Goal: Use online tool/utility: Use online tool/utility

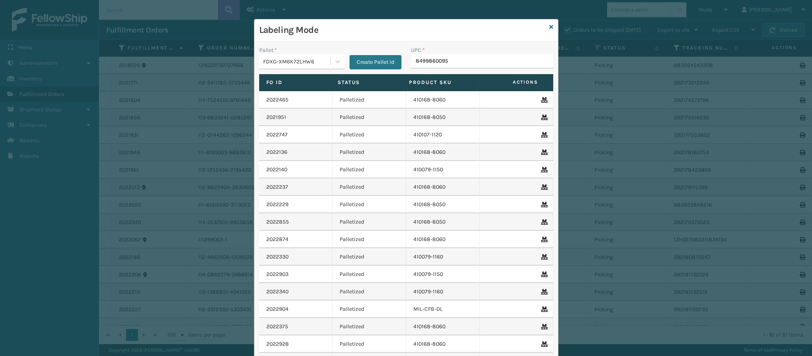
type input "84998600950"
type input "8409851206"
type input "84098511810"
type input "840985118105"
type input "840985126315"
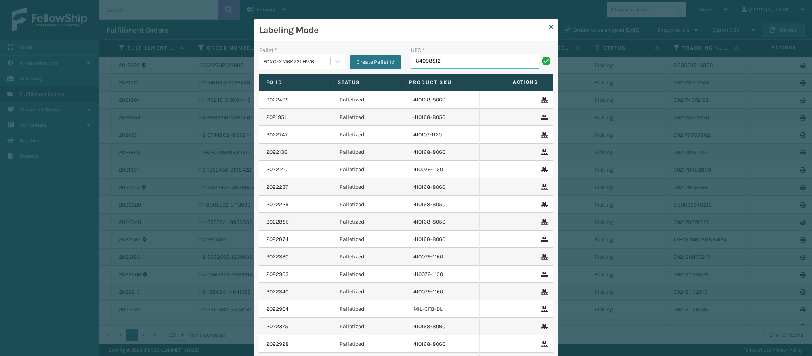
type input "840985125"
type input "84"
type input "840985125"
type input "840985125691"
type input "840985125660"
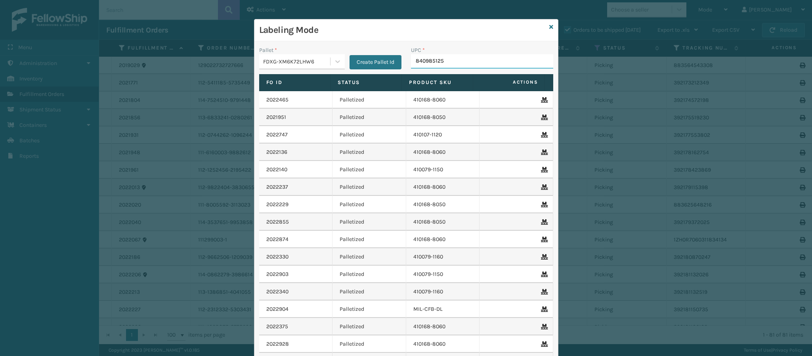
type input "8409851256"
type input "84098512"
type input "8409851256"
type input "8499860339"
type input "8499"
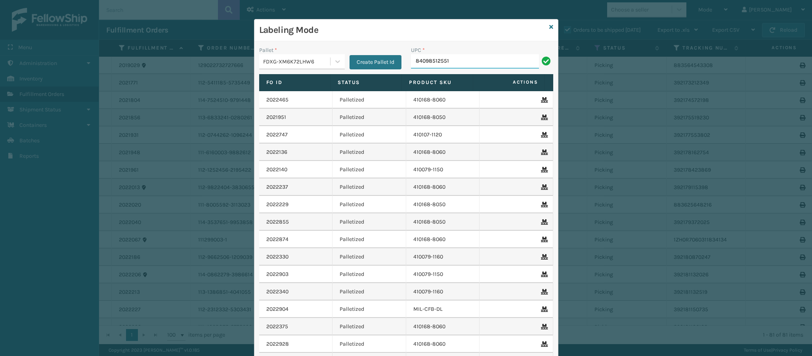
type input "840985125516"
type input "840"
type input "8409851263"
type input "8409851179"
type input "84098"
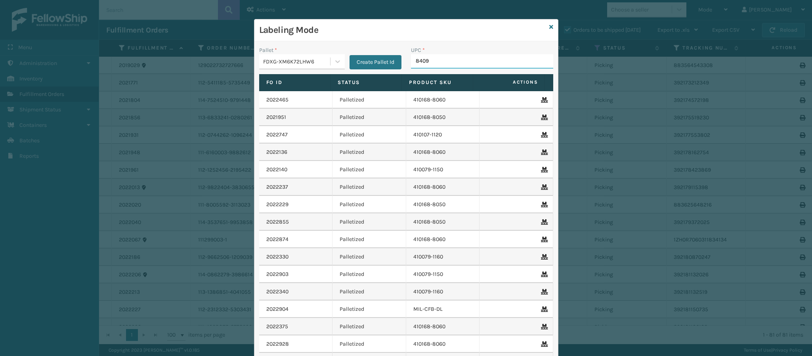
type input "84098"
type input "840985114329"
type input "849986012320"
type input "8499860123"
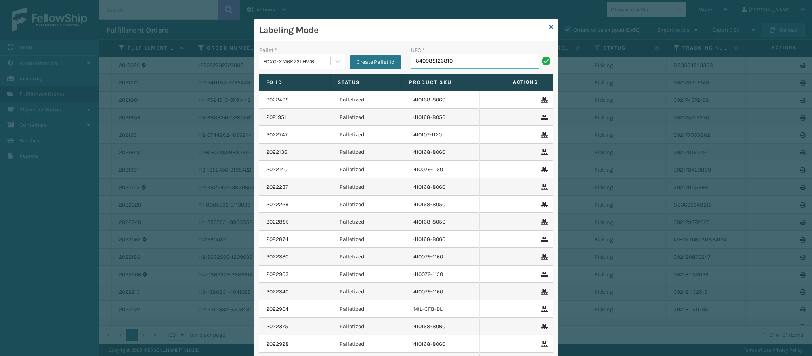
type input "840985126810"
click at [303, 61] on div "FDXG-XM6K72LHW6" at bounding box center [297, 61] width 68 height 8
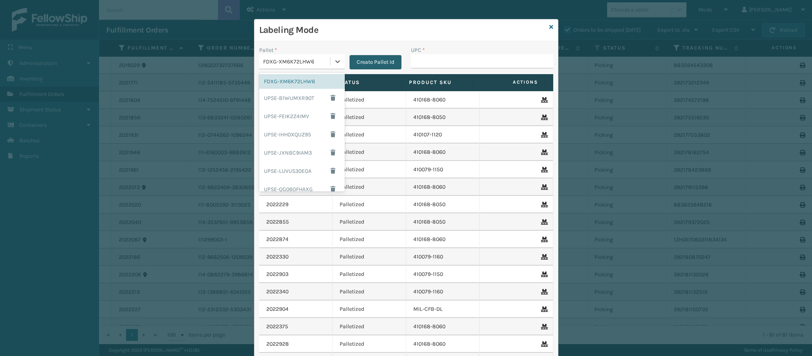
click at [368, 58] on button "Create Pallet Id" at bounding box center [376, 62] width 52 height 14
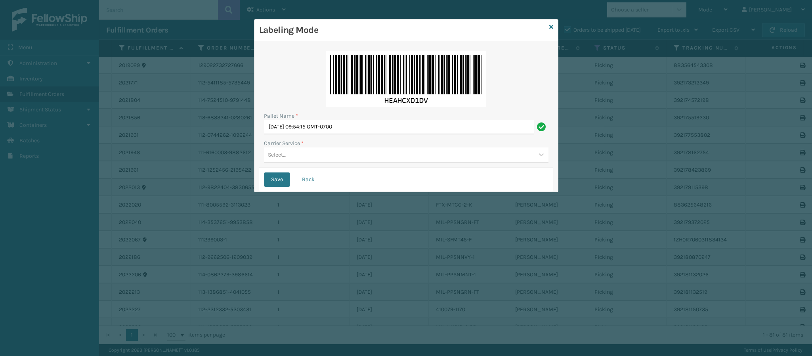
click at [324, 155] on div "Select..." at bounding box center [399, 154] width 270 height 13
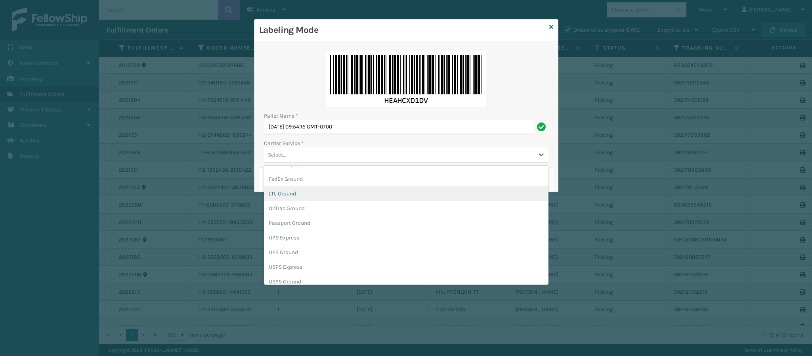
scroll to position [45, 0]
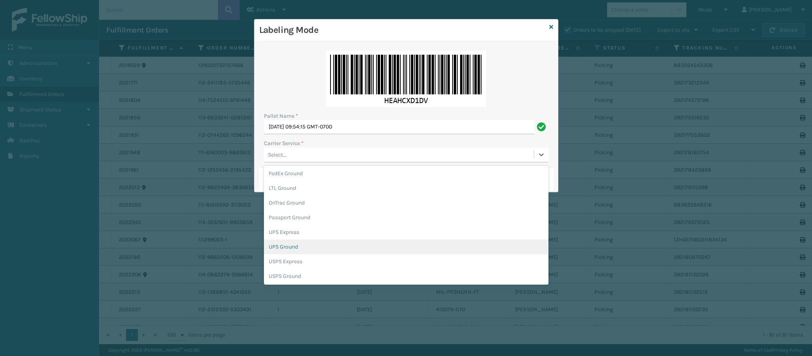
click at [388, 250] on div "UPS Ground" at bounding box center [406, 246] width 285 height 15
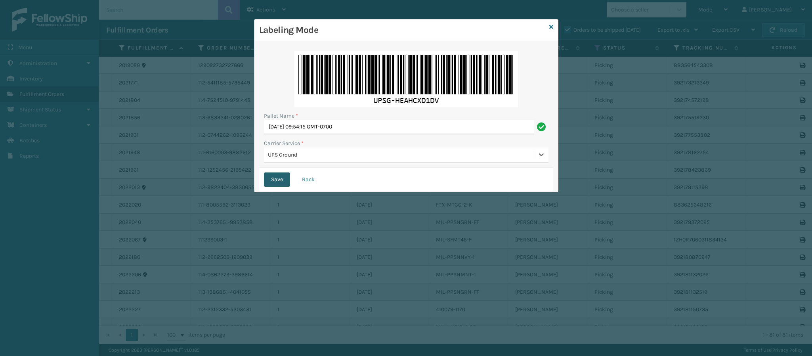
click at [277, 184] on button "Save" at bounding box center [277, 179] width 26 height 14
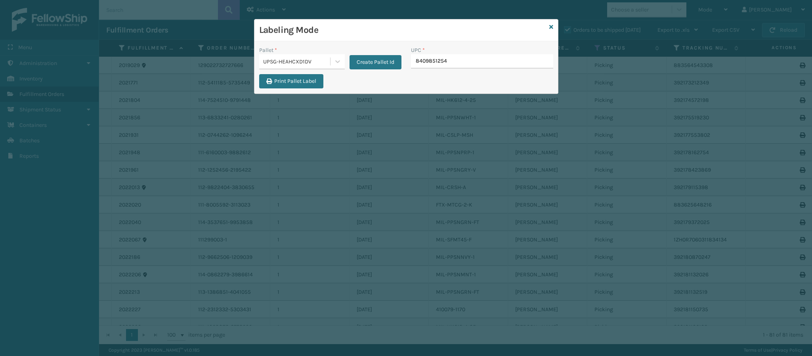
type input "84098512540"
type input "840985117900"
type input "8409851207"
type input "84998603"
type input "84098512551"
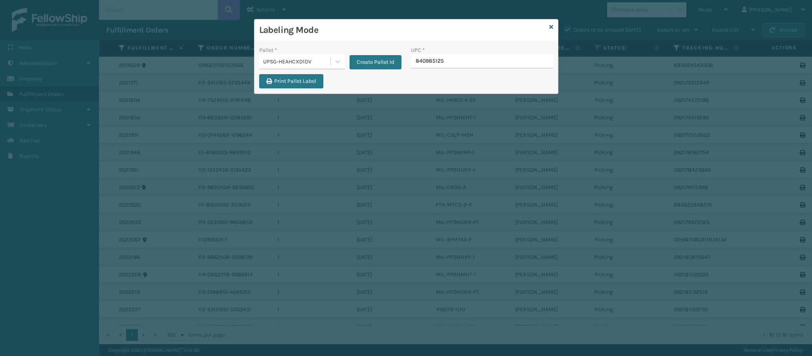
type input "8409851255"
type input "840985112622"
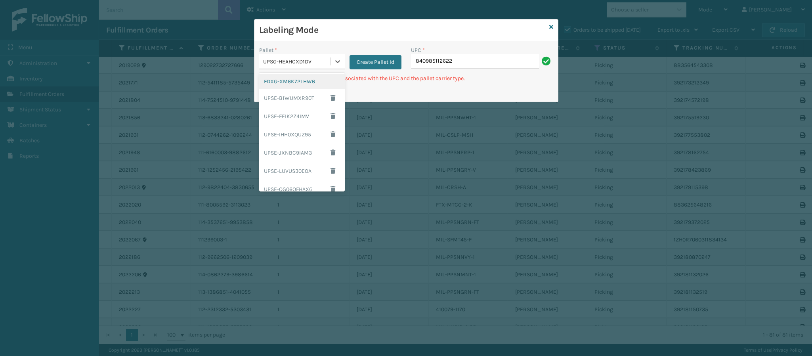
click at [310, 63] on div "UPSG-HEAHCXD1DV" at bounding box center [297, 61] width 68 height 8
click at [295, 84] on div "FDXG-XM6K72LHW6" at bounding box center [302, 81] width 86 height 15
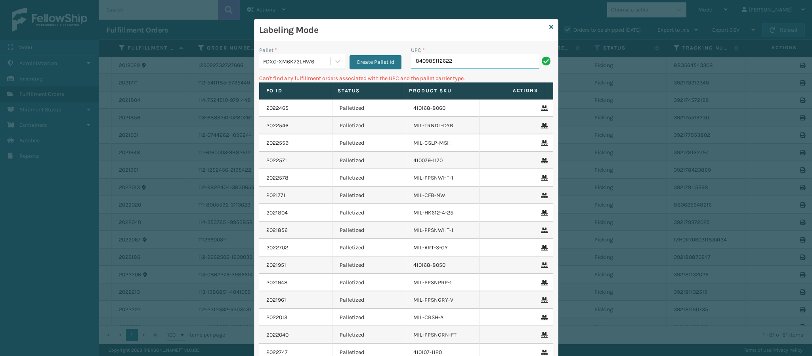
click at [488, 57] on input "840985112622" at bounding box center [475, 61] width 128 height 14
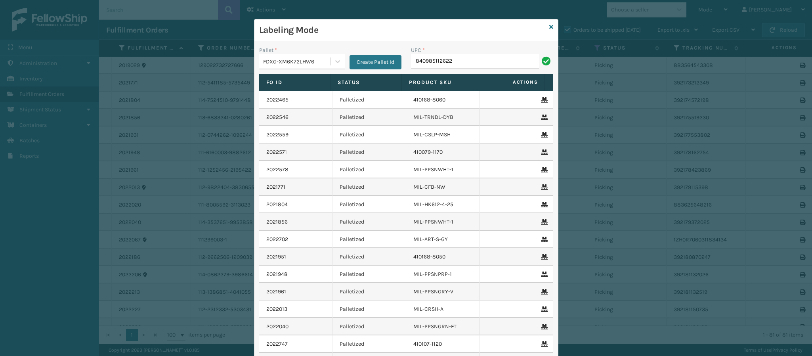
type input "840985112622"
type input "8409851126"
type input "840985112622"
type input "840985"
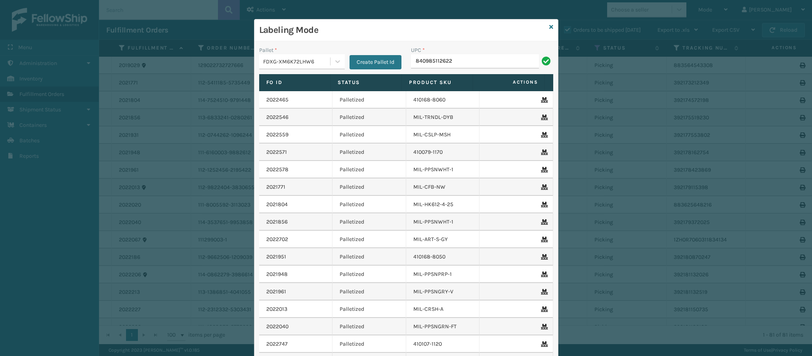
type input "840985112622"
type input "8409851126"
type input "8499860095"
type input "849986009504"
type input "8499860339"
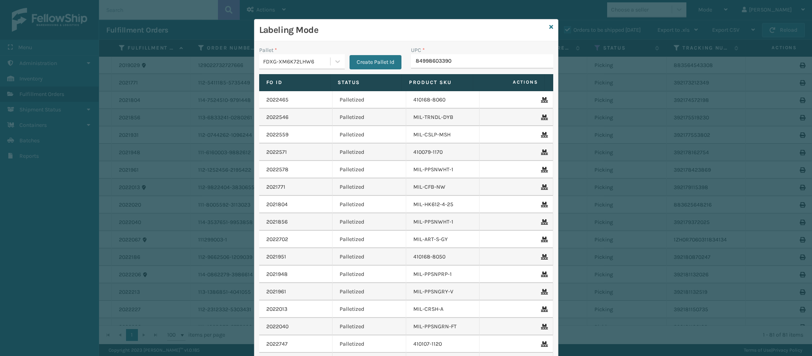
type input "849986033905"
type input "8499860339"
type input "8499860338"
type input "84098512545"
type input "84098512551"
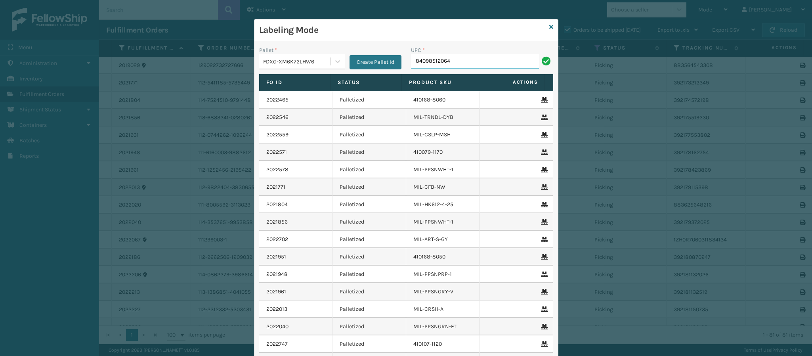
type input "840985120641"
click at [549, 27] on icon at bounding box center [551, 27] width 4 height 6
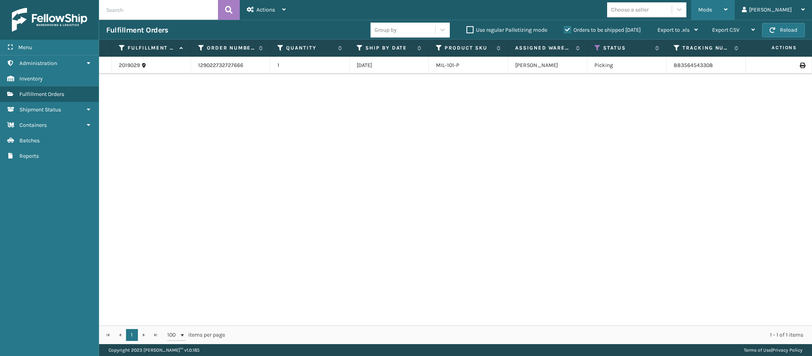
click at [728, 9] on icon at bounding box center [726, 10] width 4 height 6
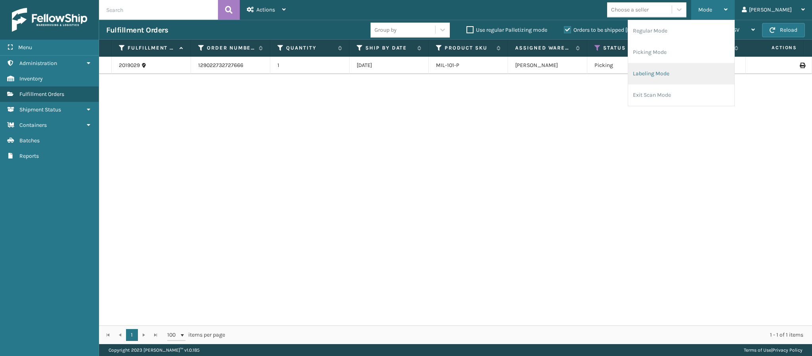
click at [688, 70] on li "Labeling Mode" at bounding box center [681, 73] width 106 height 21
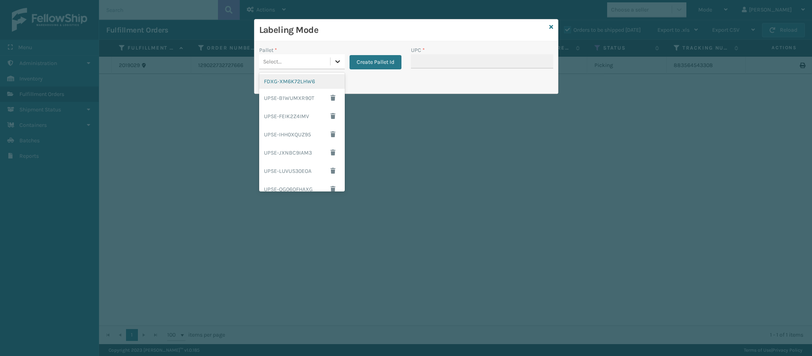
click at [340, 63] on icon at bounding box center [338, 61] width 8 height 8
click at [317, 86] on div "FDXG-XM6K72LHW6" at bounding box center [302, 81] width 86 height 15
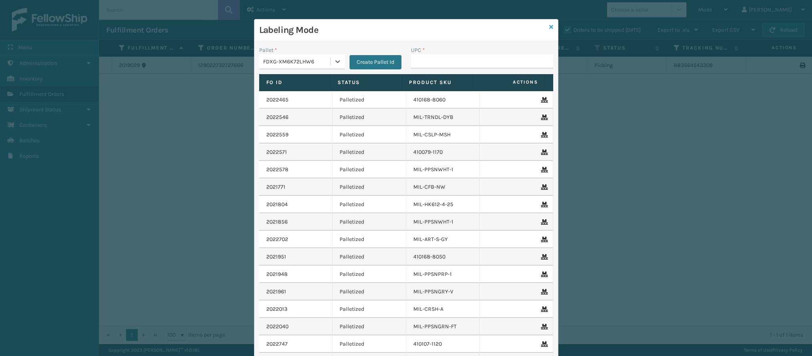
click at [549, 29] on icon at bounding box center [551, 27] width 4 height 6
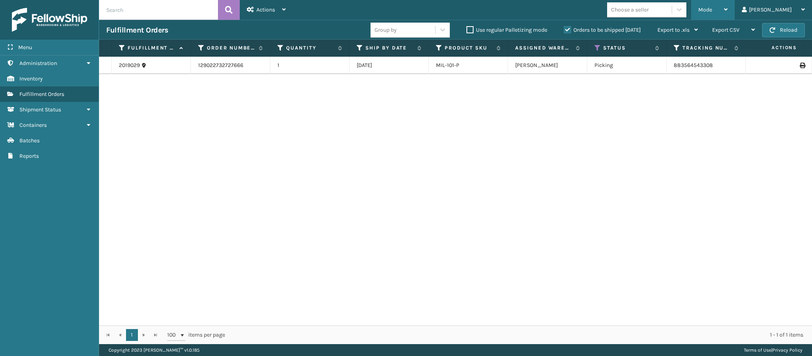
click at [728, 17] on div "Mode" at bounding box center [713, 10] width 29 height 20
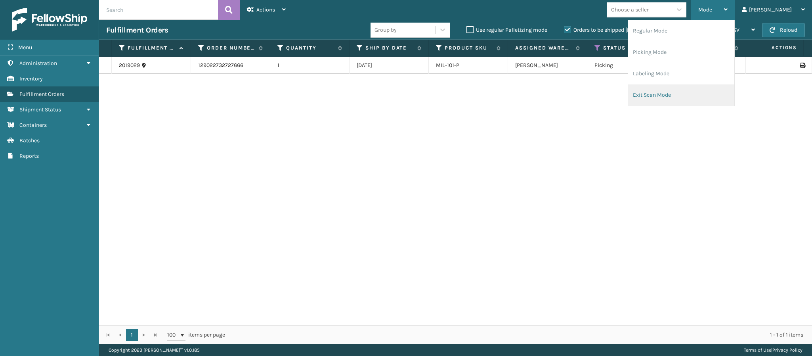
click at [696, 96] on li "Exit Scan Mode" at bounding box center [681, 94] width 106 height 21
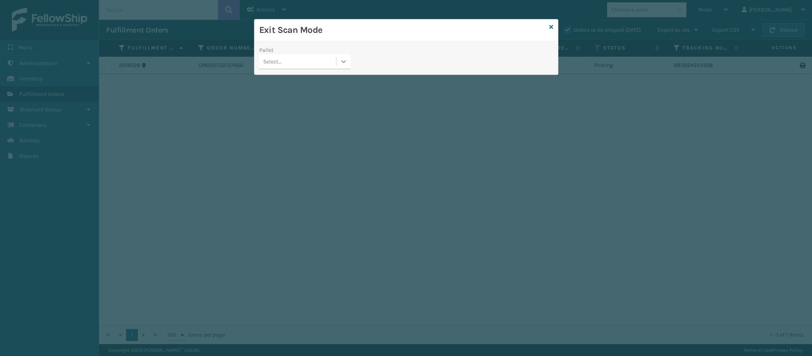
click at [337, 68] on div at bounding box center [344, 61] width 14 height 14
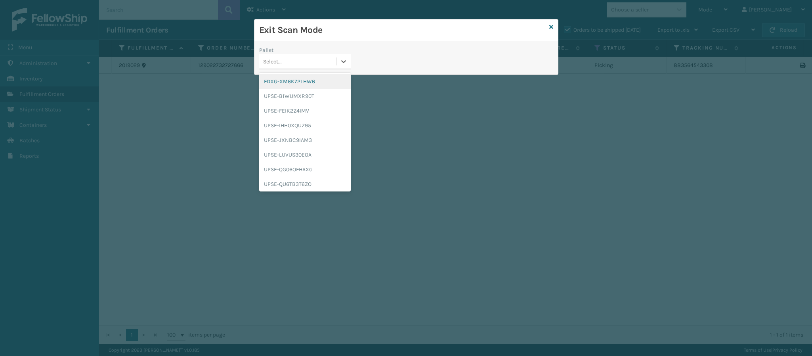
click at [308, 81] on div "FDXG-XM6K72LHW6" at bounding box center [305, 81] width 92 height 15
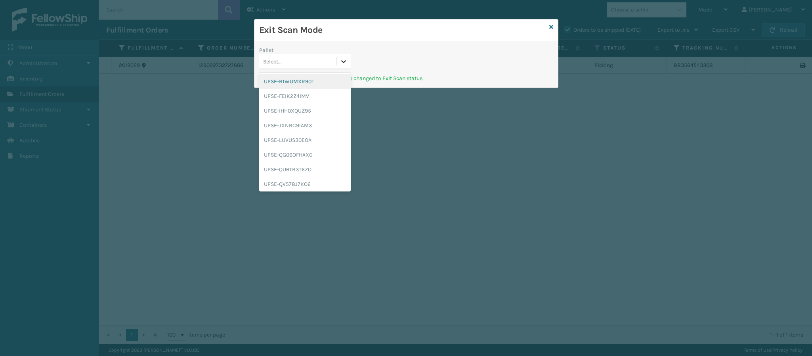
click at [346, 62] on icon at bounding box center [344, 61] width 8 height 8
click at [310, 169] on div "UPSG-HEAHCXD1DV" at bounding box center [305, 168] width 92 height 15
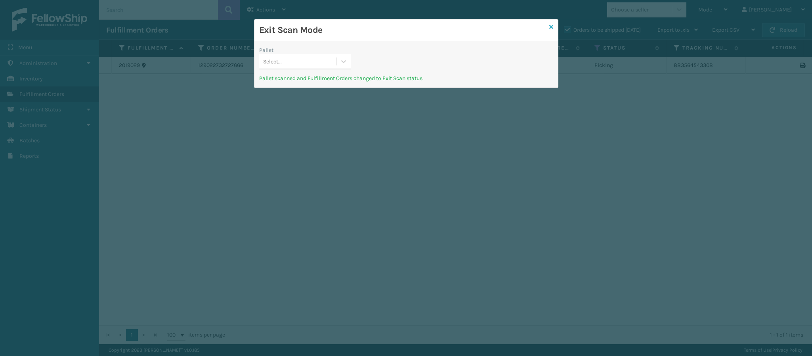
click at [549, 27] on icon at bounding box center [551, 27] width 4 height 6
